Goal: Download file/media: Obtain a digital file from the website

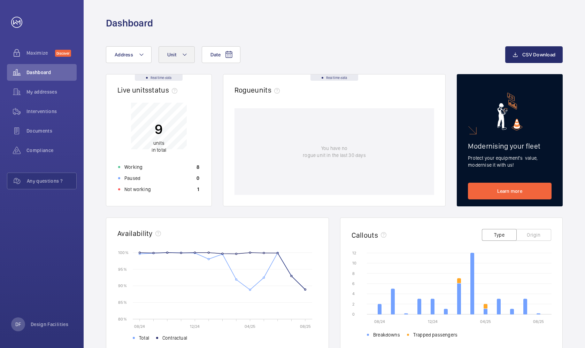
click at [165, 58] on button "Unit" at bounding box center [177, 54] width 36 height 17
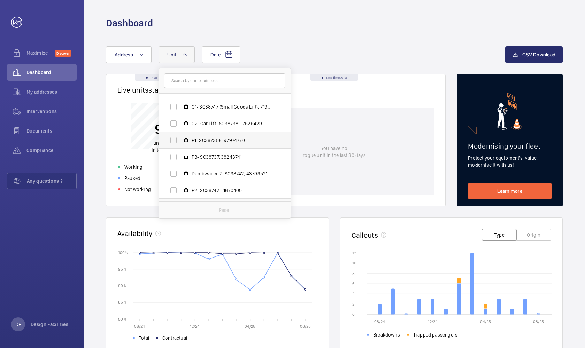
scroll to position [59, 0]
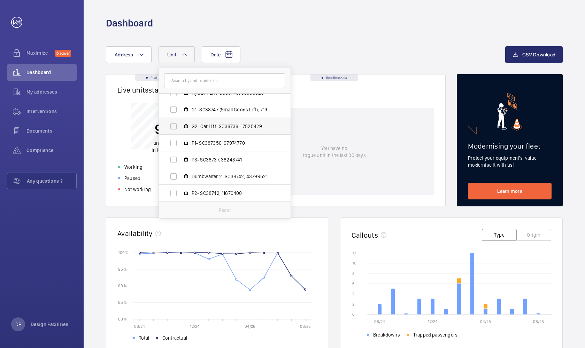
click at [252, 128] on span "G2- Car Lift- SC38738, 17525429" at bounding box center [232, 126] width 81 height 7
click at [180, 128] on input "G2- Car Lift- SC38738, 17525429" at bounding box center [174, 126] width 14 height 14
checkbox input "true"
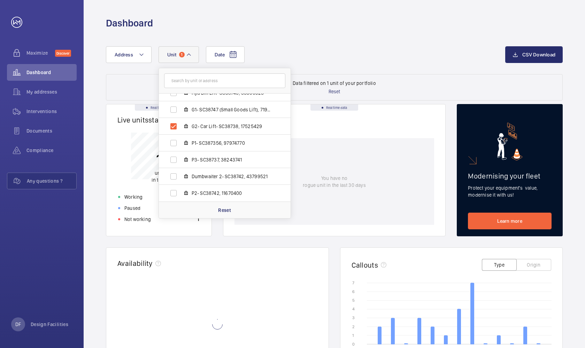
click at [329, 47] on div "Date Address Unit 1 Design Museum - [STREET_ADDRESS][GEOGRAPHIC_DATA] 1- SC3874…" at bounding box center [305, 54] width 399 height 17
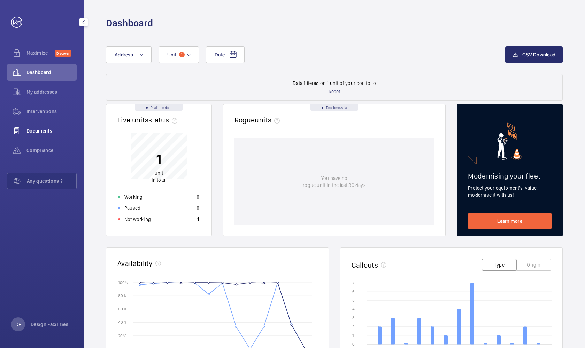
click at [61, 129] on span "Documents" at bounding box center [51, 131] width 50 height 7
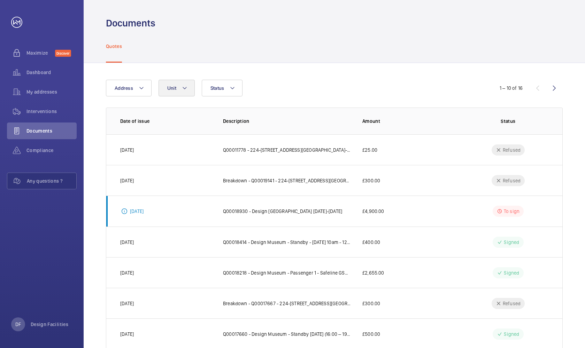
click at [178, 90] on button "Unit" at bounding box center [177, 88] width 36 height 17
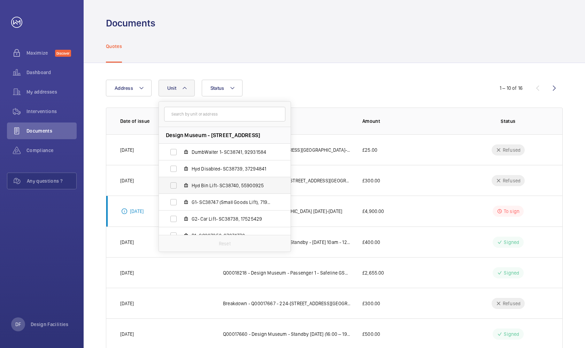
scroll to position [49, 0]
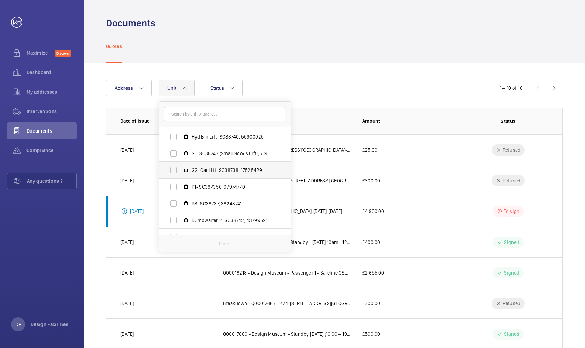
click at [231, 174] on label "G2- Car Lift- SC38738, 17525429" at bounding box center [219, 170] width 121 height 17
click at [180, 174] on input "G2- Car Lift- SC38738, 17525429" at bounding box center [174, 170] width 14 height 14
checkbox input "true"
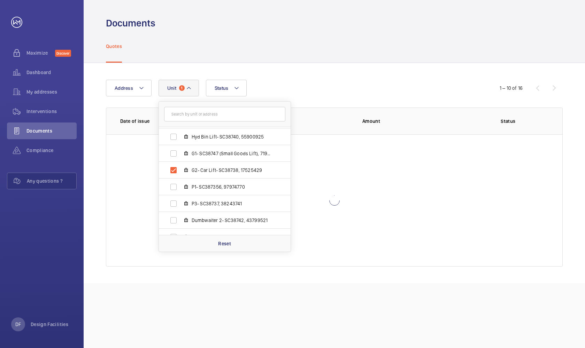
click at [344, 66] on div "Address Unit 1 Design Museum - [STREET_ADDRESS][GEOGRAPHIC_DATA] 1- SC38741, 92…" at bounding box center [334, 173] width 501 height 221
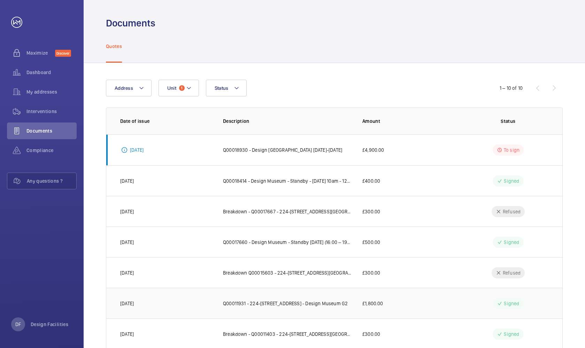
scroll to position [7, 0]
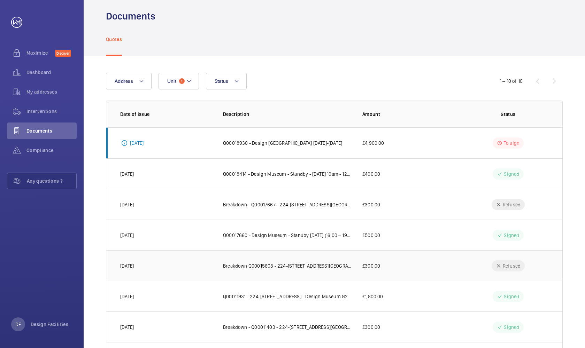
click at [326, 271] on td "Breakdown Q00015603 - 224-[STREET_ADDRESS][GEOGRAPHIC_DATA]- [GEOGRAPHIC_DATA] …" at bounding box center [281, 265] width 139 height 31
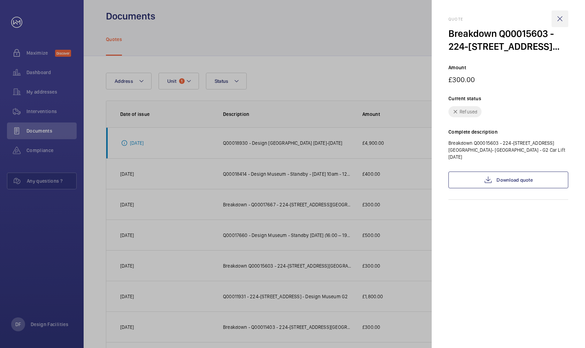
click at [558, 19] on wm-front-icon-button at bounding box center [559, 18] width 17 height 17
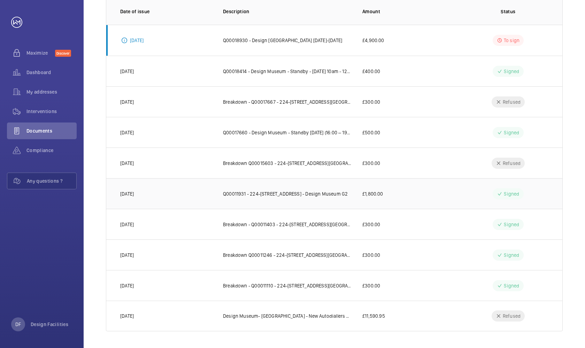
scroll to position [0, 0]
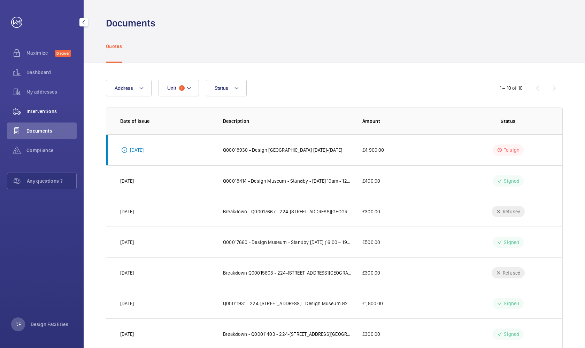
click at [51, 119] on div "Interventions" at bounding box center [42, 111] width 70 height 17
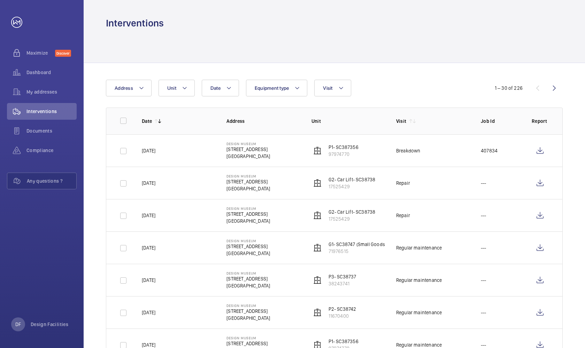
click at [362, 183] on p "G2- Car Lift- SC38738" at bounding box center [352, 179] width 47 height 7
click at [542, 185] on wm-front-icon-button at bounding box center [540, 183] width 17 height 17
click at [541, 183] on wm-front-icon-button at bounding box center [540, 183] width 17 height 17
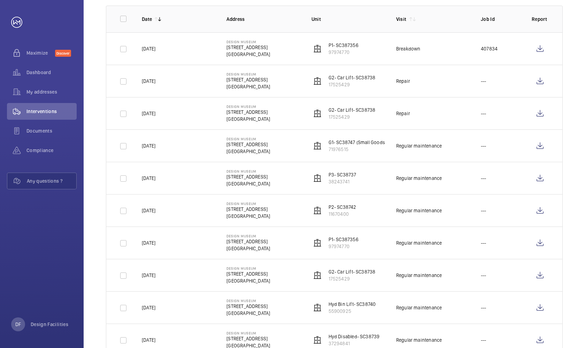
scroll to position [145, 0]
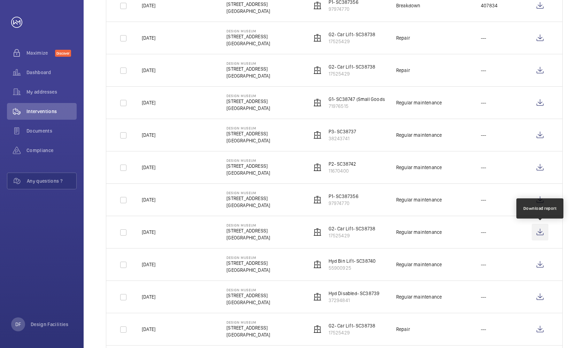
click at [538, 232] on wm-front-icon-button at bounding box center [540, 232] width 17 height 17
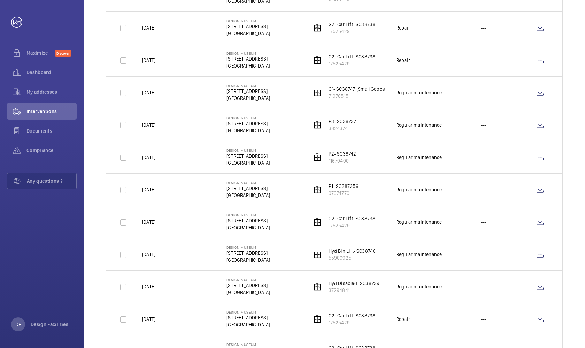
scroll to position [166, 0]
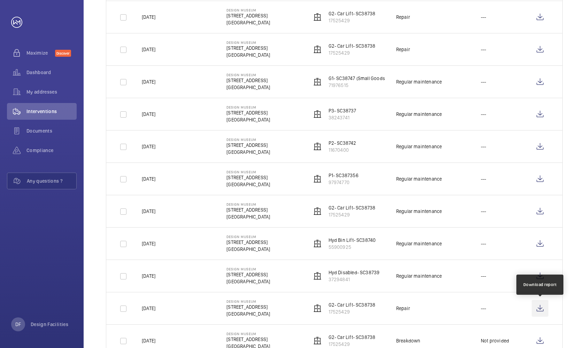
click at [536, 305] on wm-front-icon-button at bounding box center [540, 308] width 17 height 17
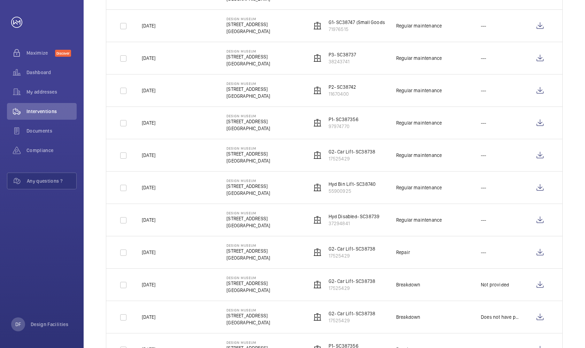
scroll to position [0, 0]
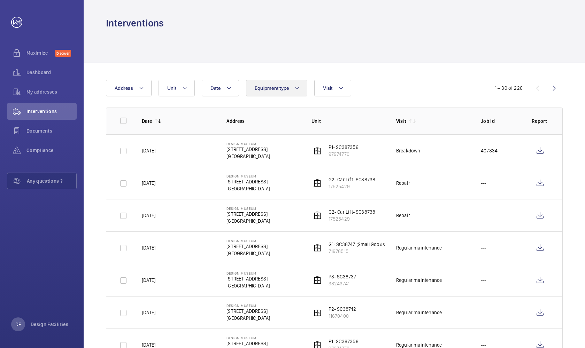
click at [300, 87] on button "Equipment type" at bounding box center [277, 88] width 62 height 17
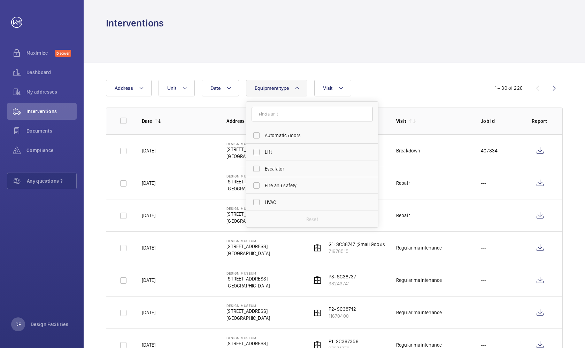
click at [398, 80] on div "Date Address Unit Equipment type Automatic doors Lift Escalator Fire and safety…" at bounding box center [292, 88] width 373 height 17
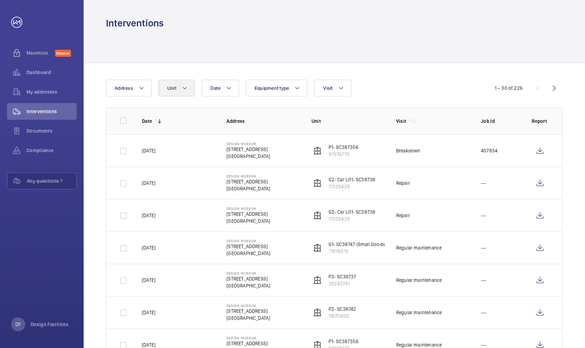
click at [178, 92] on button "Unit" at bounding box center [177, 88] width 36 height 17
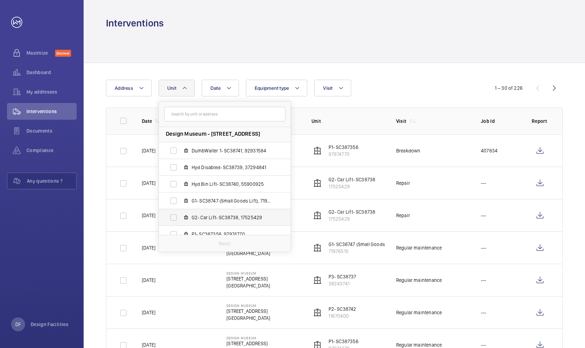
scroll to position [7, 0]
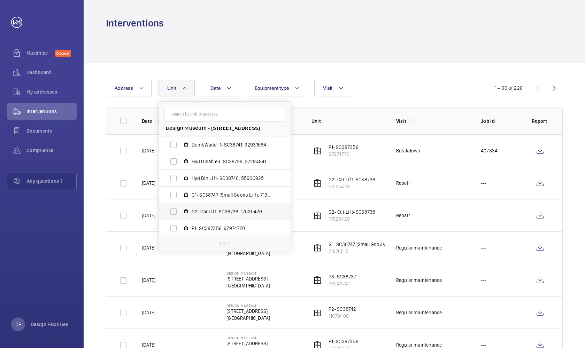
click at [208, 213] on span "G2- Car Lift- SC38738, 17525429" at bounding box center [232, 211] width 81 height 7
click at [180, 213] on input "G2- Car Lift- SC38738, 17525429" at bounding box center [174, 212] width 14 height 14
checkbox input "true"
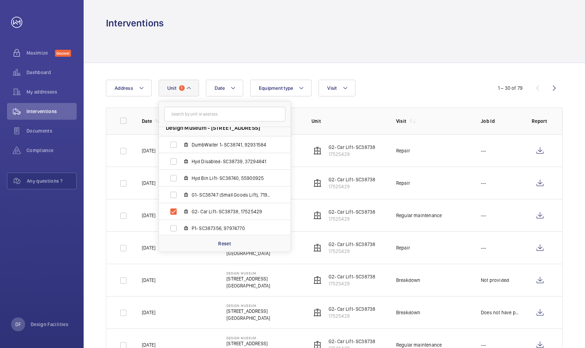
click at [452, 56] on div at bounding box center [334, 46] width 457 height 33
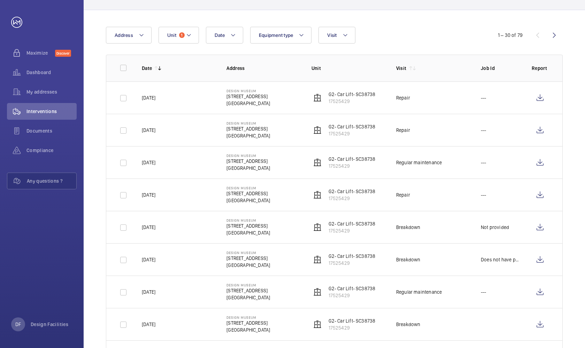
scroll to position [60, 0]
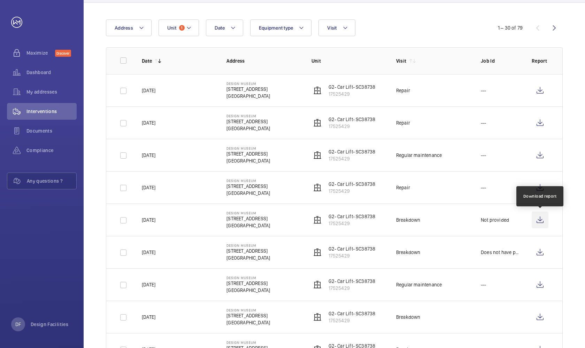
click at [540, 221] on wm-front-icon-button at bounding box center [540, 220] width 17 height 17
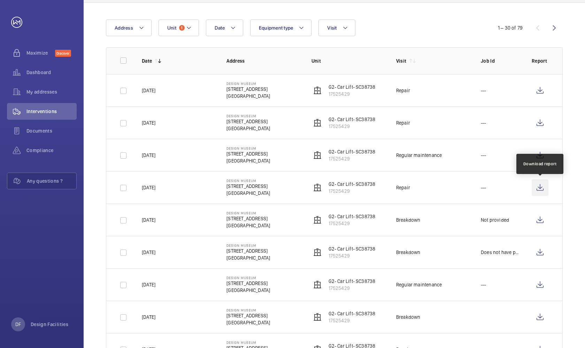
click at [538, 191] on wm-front-icon-button at bounding box center [540, 187] width 17 height 17
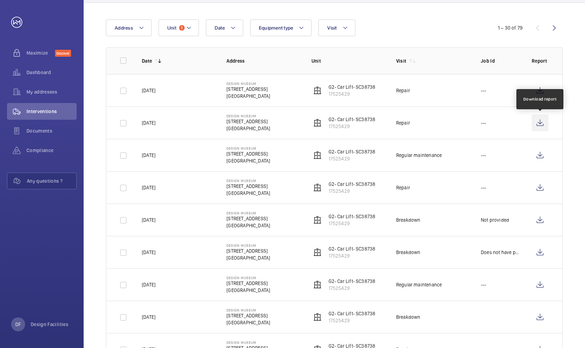
click at [540, 120] on wm-front-icon-button at bounding box center [540, 123] width 17 height 17
